Goal: Transaction & Acquisition: Download file/media

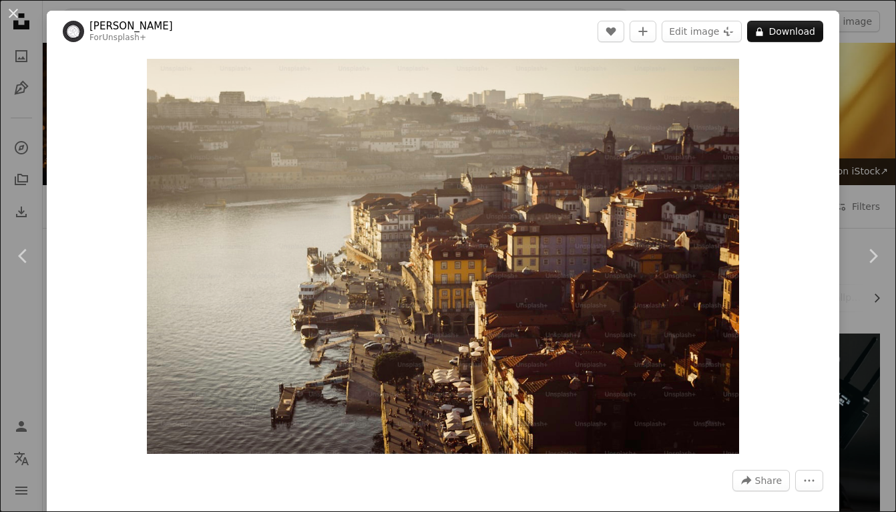
scroll to position [13570, 0]
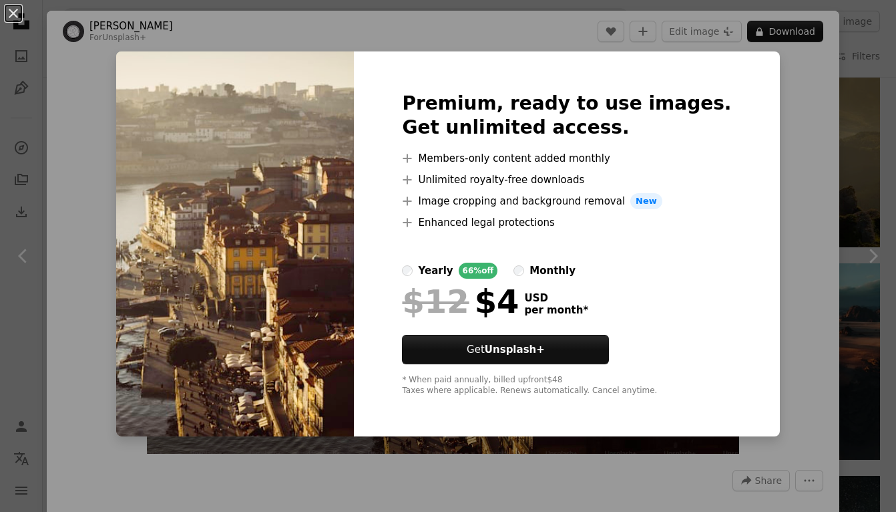
click at [773, 91] on div "An X shape Premium, ready to use images. Get unlimited access. A plus sign Memb…" at bounding box center [448, 256] width 896 height 512
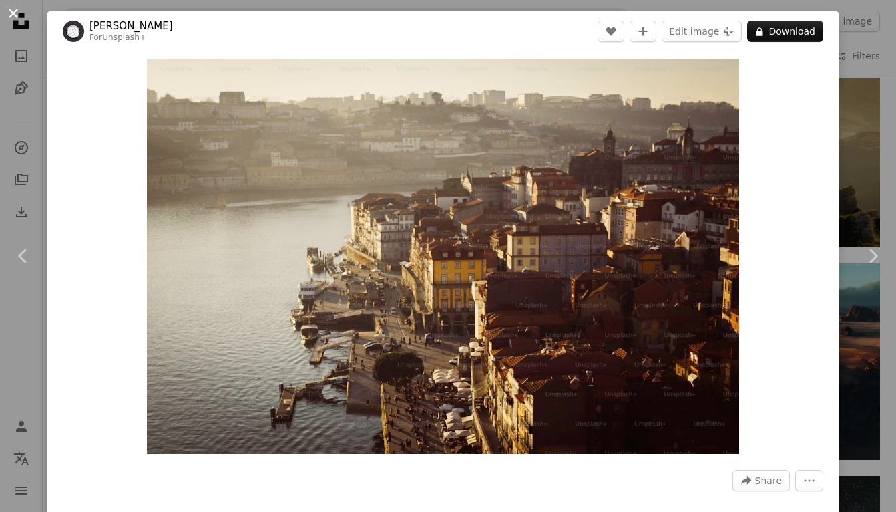
click at [21, 19] on button "An X shape" at bounding box center [13, 13] width 16 height 16
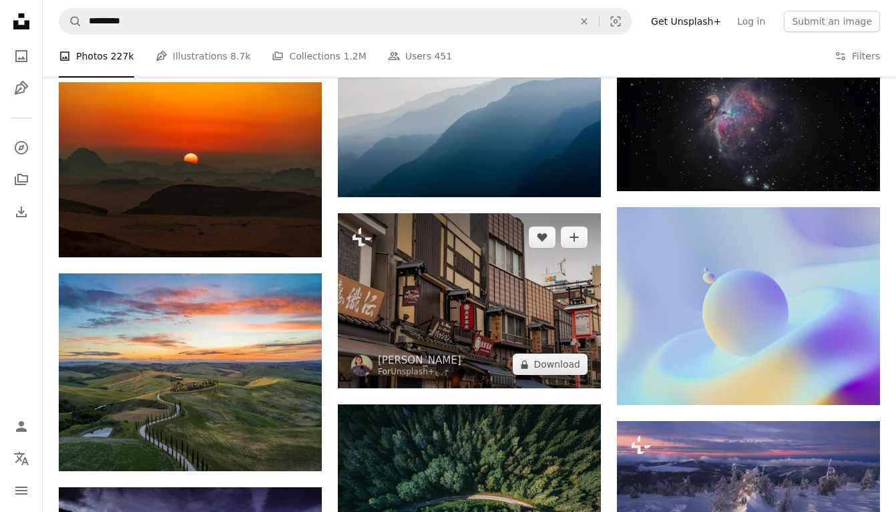
scroll to position [14455, 0]
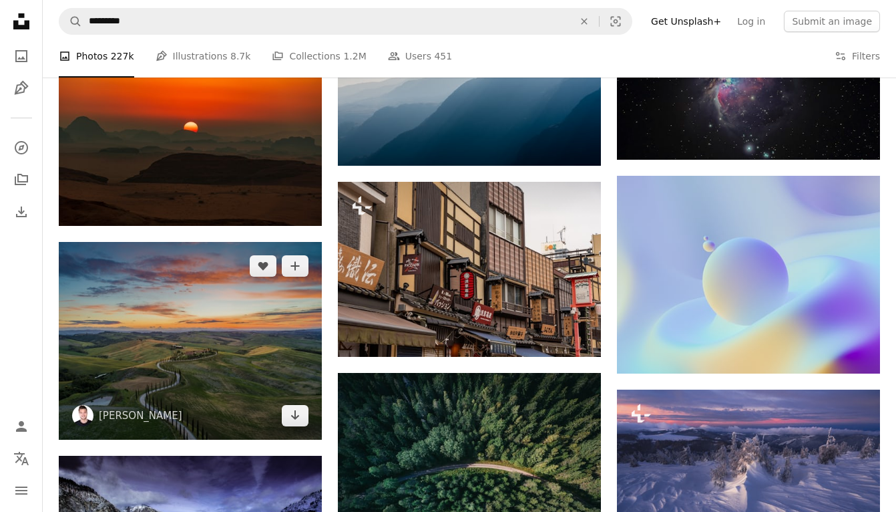
click at [248, 340] on img at bounding box center [190, 341] width 263 height 198
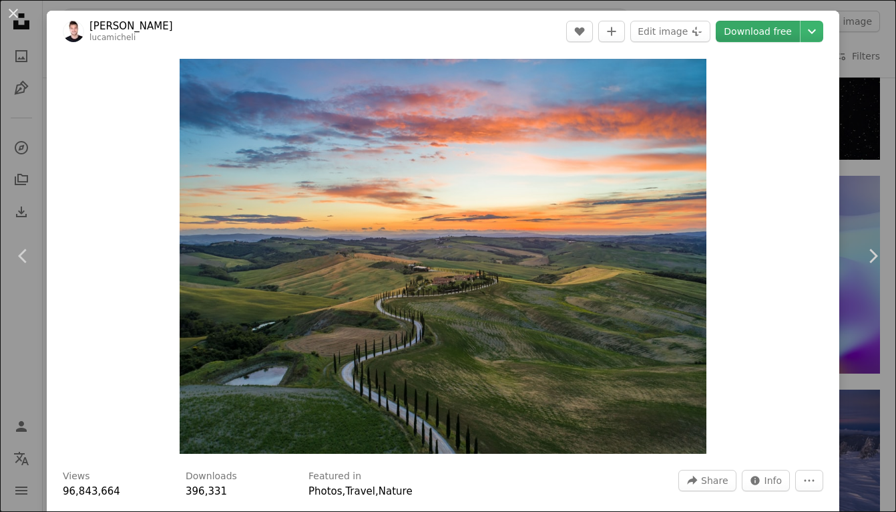
click at [764, 37] on link "Download free" at bounding box center [758, 31] width 84 height 21
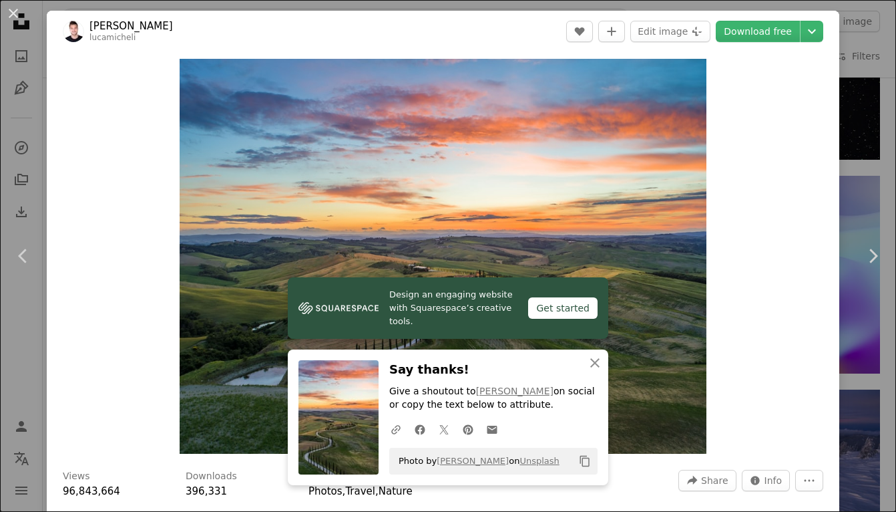
click at [541, 18] on header "[PERSON_NAME] A heart A plus sign Edit image Plus sign for Unsplash+ Download f…" at bounding box center [443, 31] width 793 height 41
